Goal: Navigation & Orientation: Find specific page/section

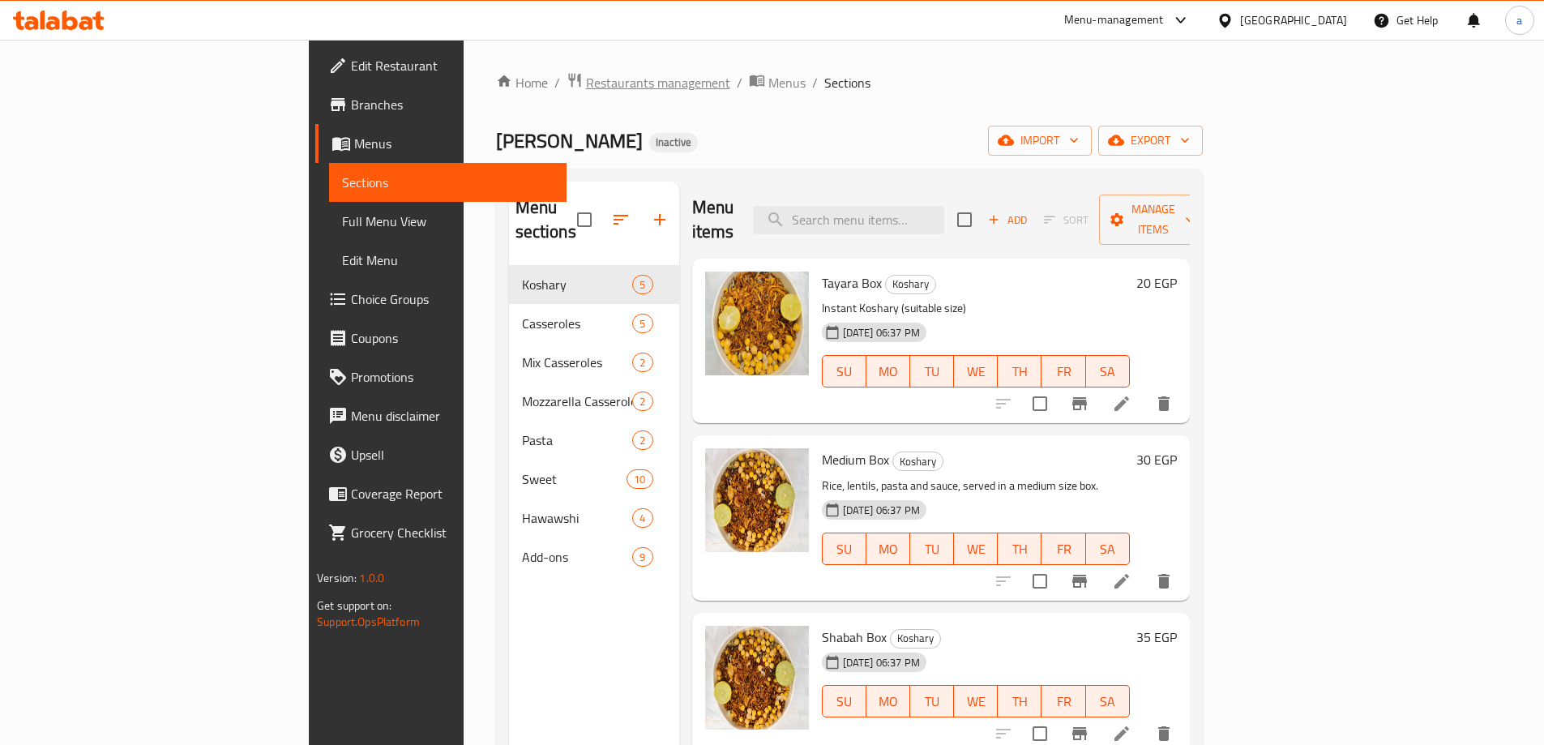
click at [586, 88] on span "Restaurants management" at bounding box center [658, 82] width 144 height 19
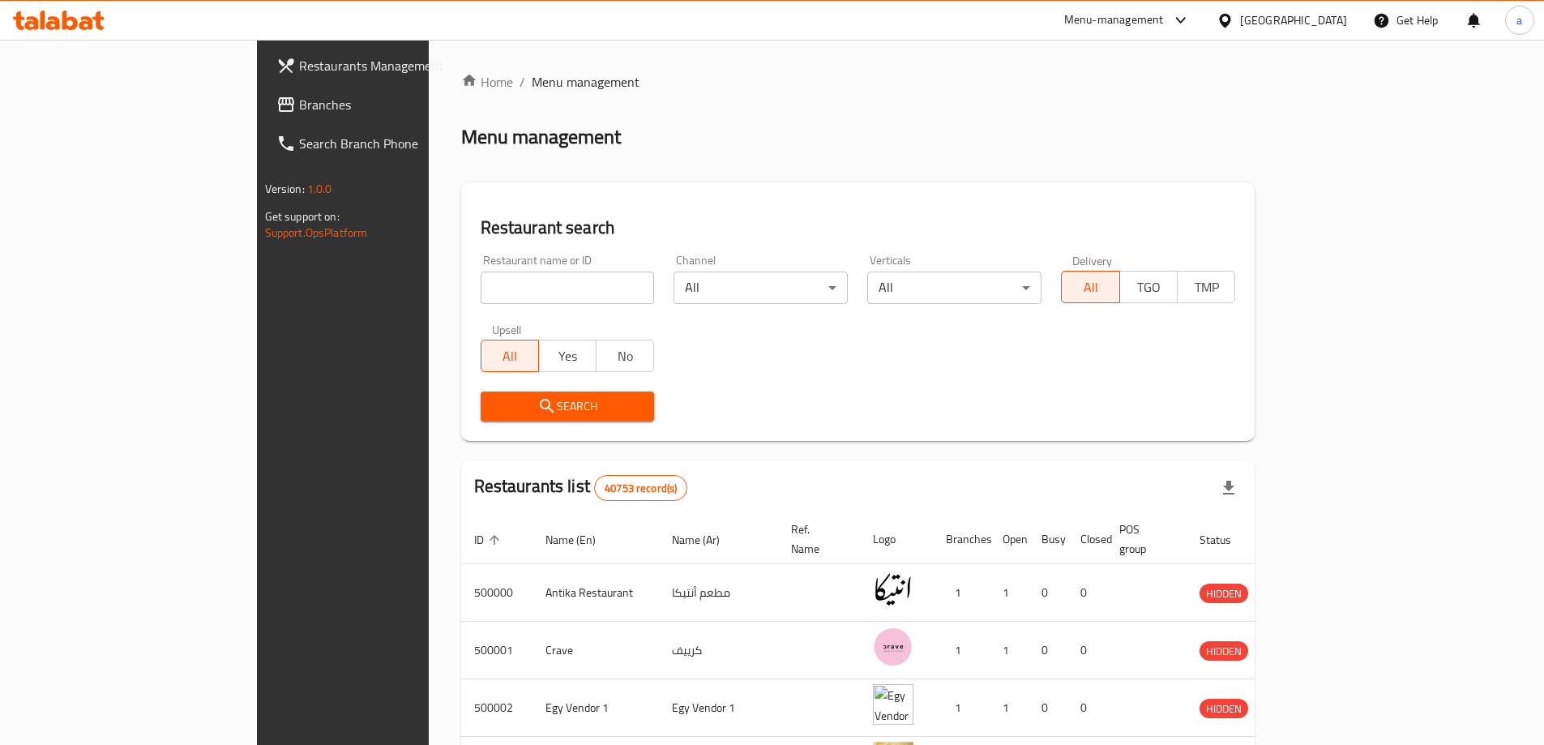
click at [1240, 25] on div at bounding box center [1229, 20] width 24 height 18
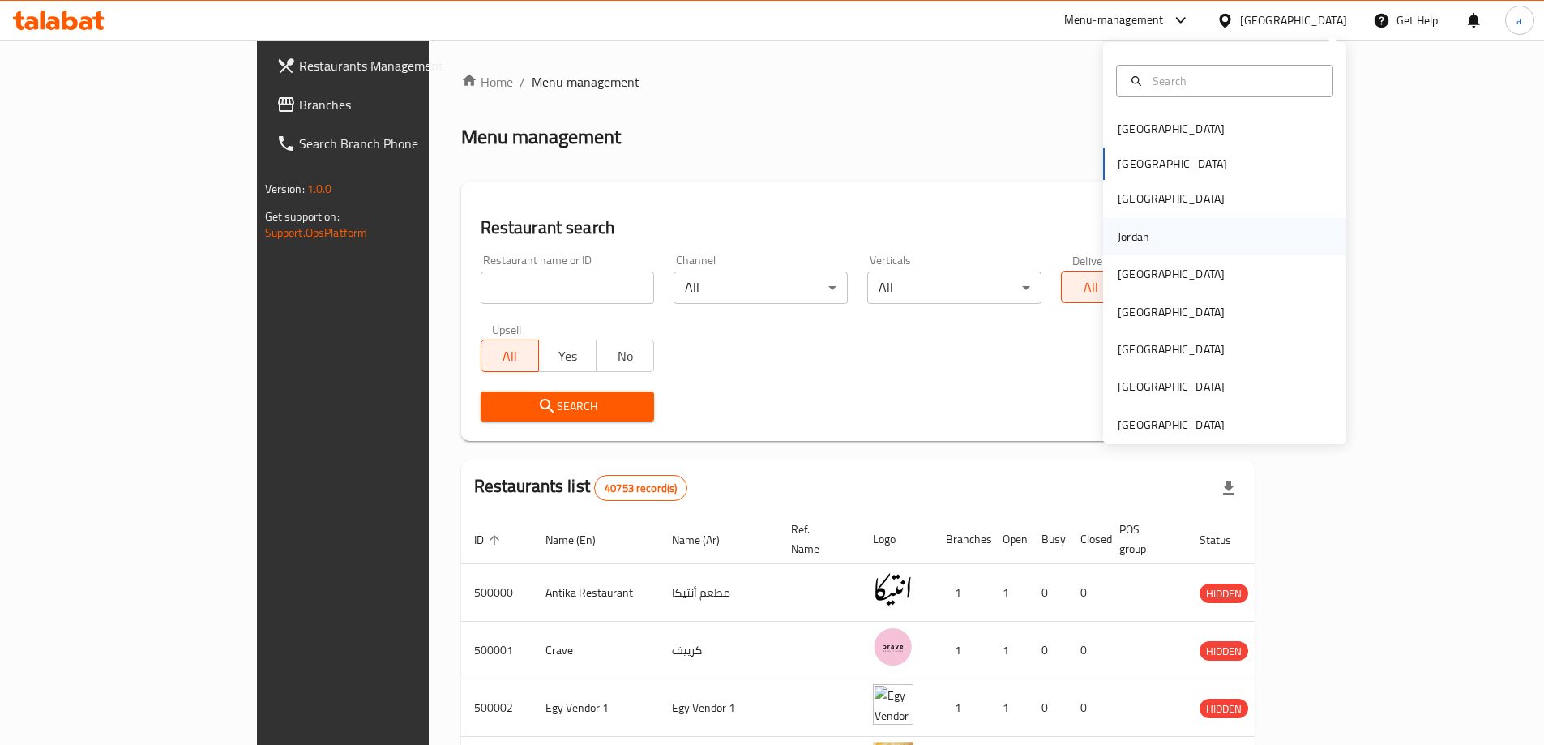
click at [1128, 235] on div "Jordan" at bounding box center [1134, 237] width 32 height 18
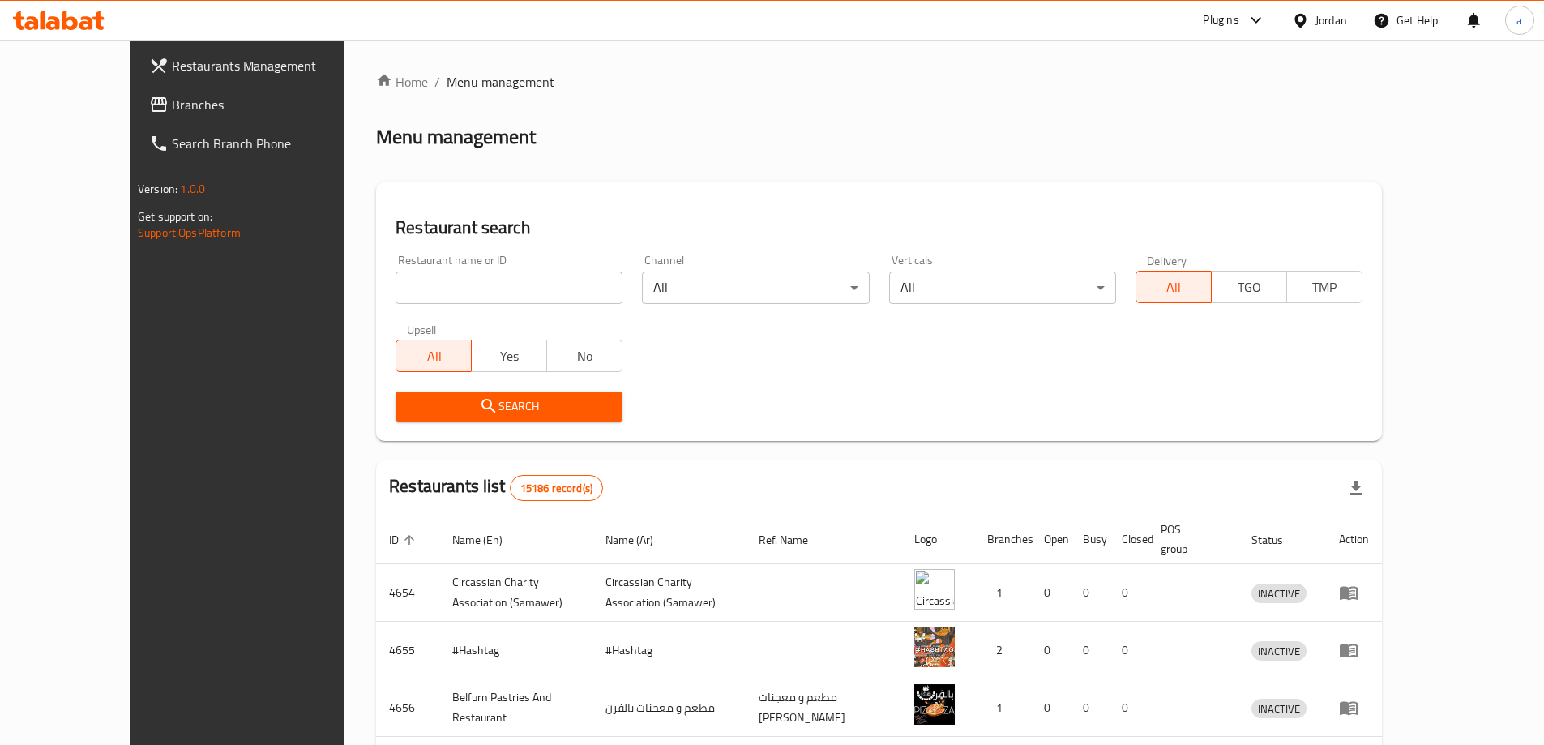
click at [172, 103] on span "Branches" at bounding box center [273, 104] width 203 height 19
